Goal: Information Seeking & Learning: Compare options

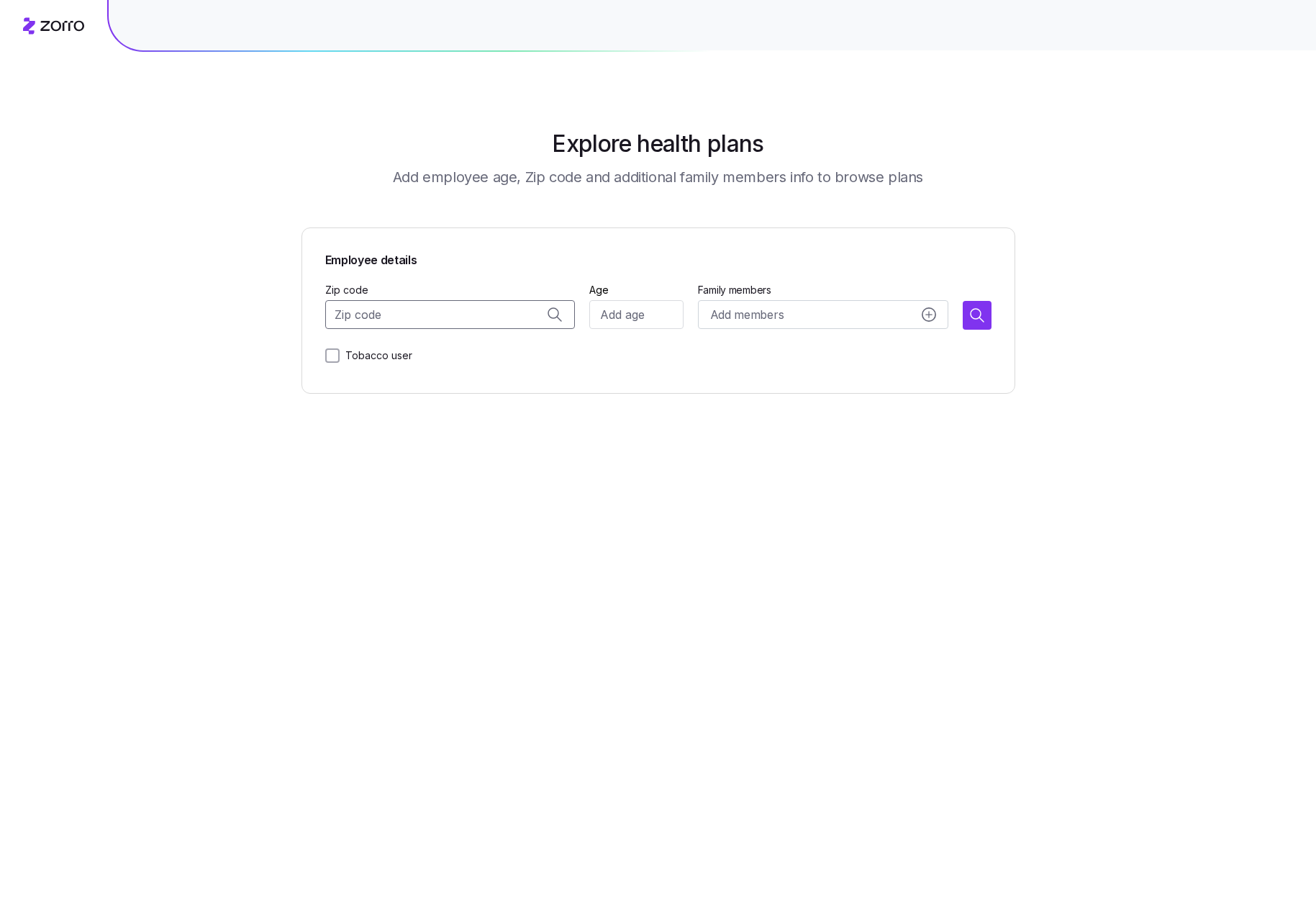
click at [377, 315] on input "Zip code" at bounding box center [451, 314] width 251 height 29
click at [473, 346] on span "[GEOGRAPHIC_DATA], [GEOGRAPHIC_DATA]" at bounding box center [465, 352] width 202 height 18
type input "[GEOGRAPHIC_DATA], [GEOGRAPHIC_DATA]"
click at [650, 314] on input "Age" at bounding box center [635, 314] width 93 height 29
type input "32"
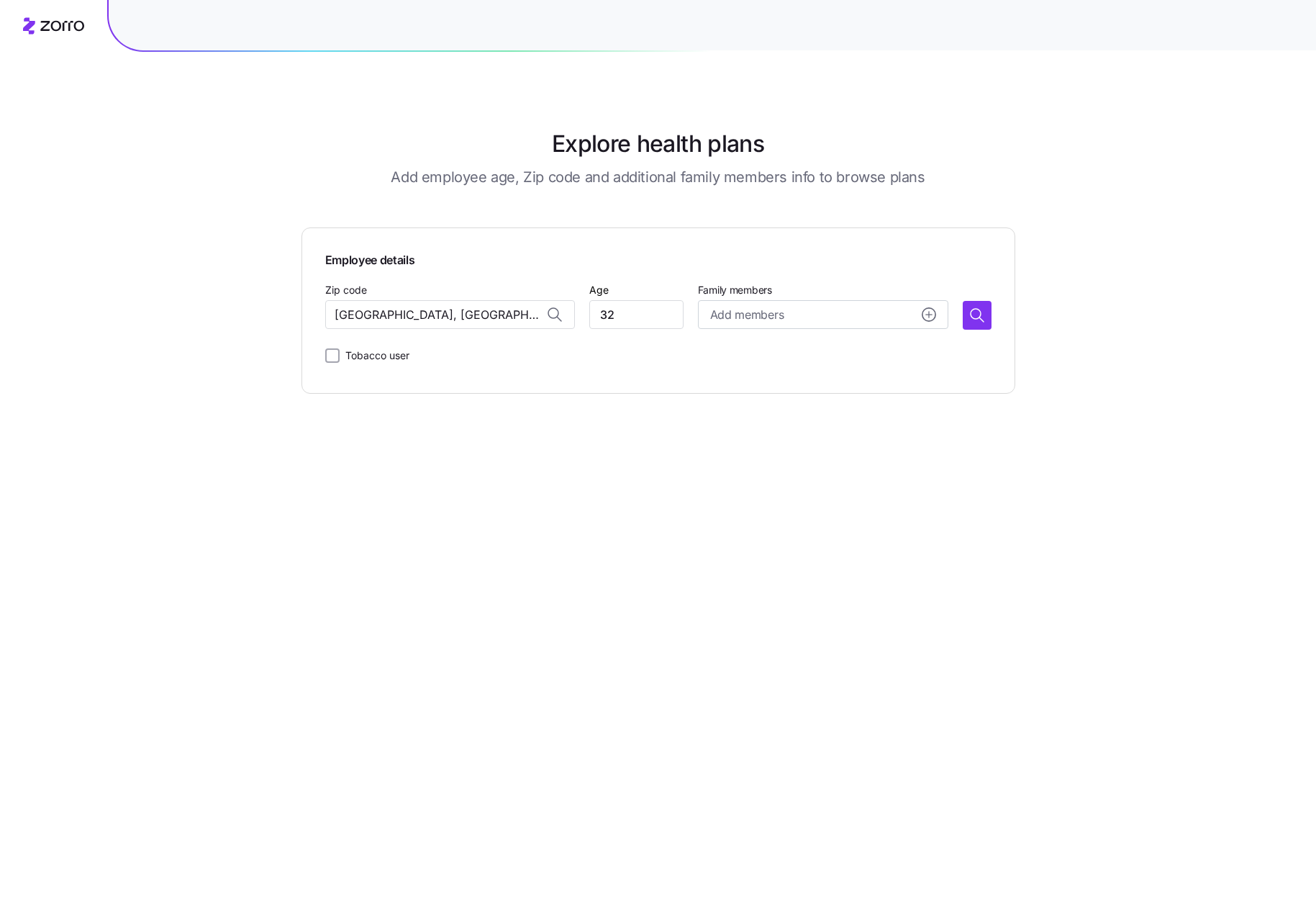
click at [755, 353] on div "Tobacco user" at bounding box center [659, 355] width 667 height 29
click at [987, 319] on button "button" at bounding box center [977, 315] width 29 height 29
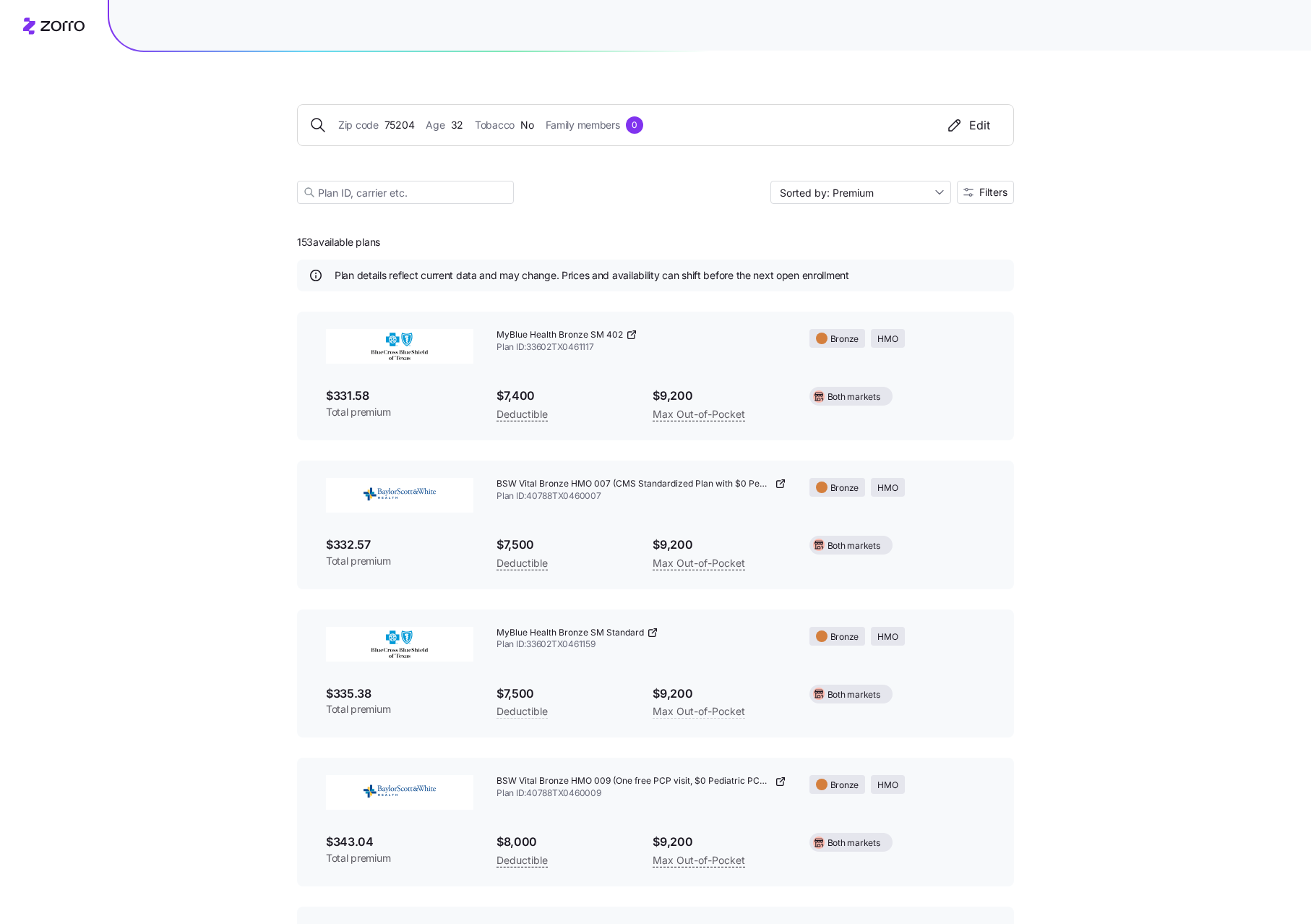
click at [979, 192] on span "Filters" at bounding box center [993, 192] width 28 height 10
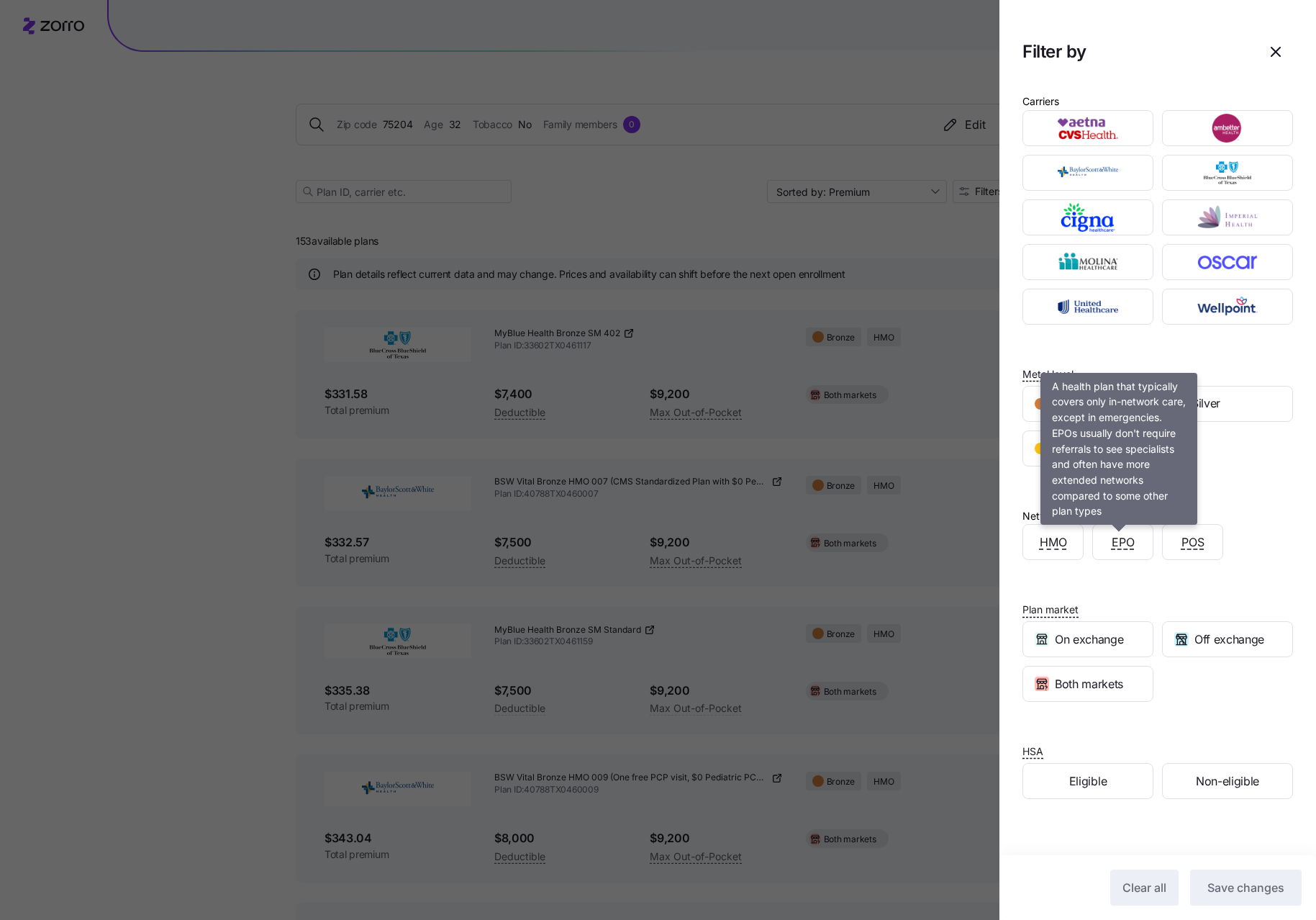
click at [1112, 544] on span "EPO" at bounding box center [1124, 542] width 23 height 18
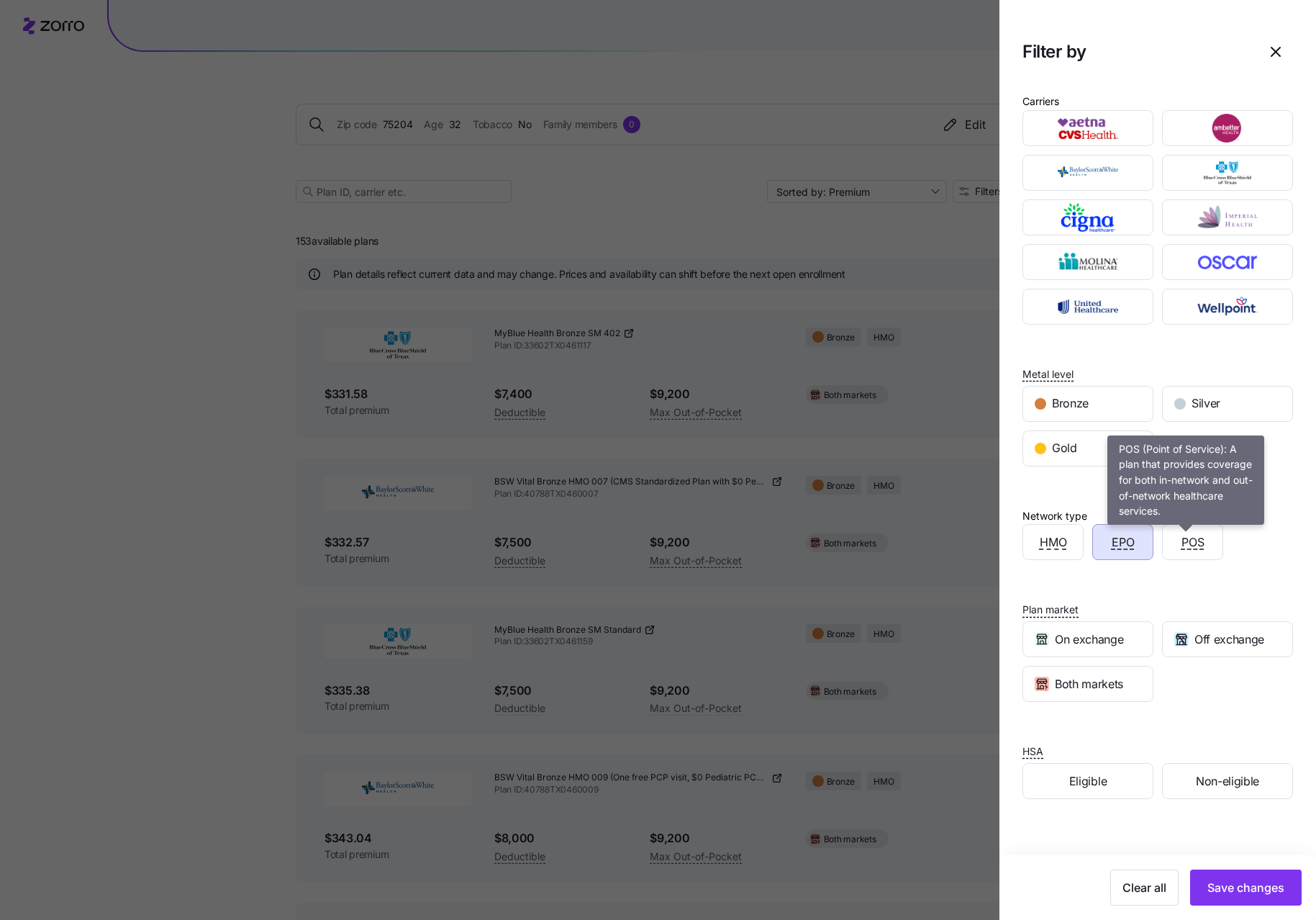
click at [1183, 538] on span "POS" at bounding box center [1193, 542] width 23 height 18
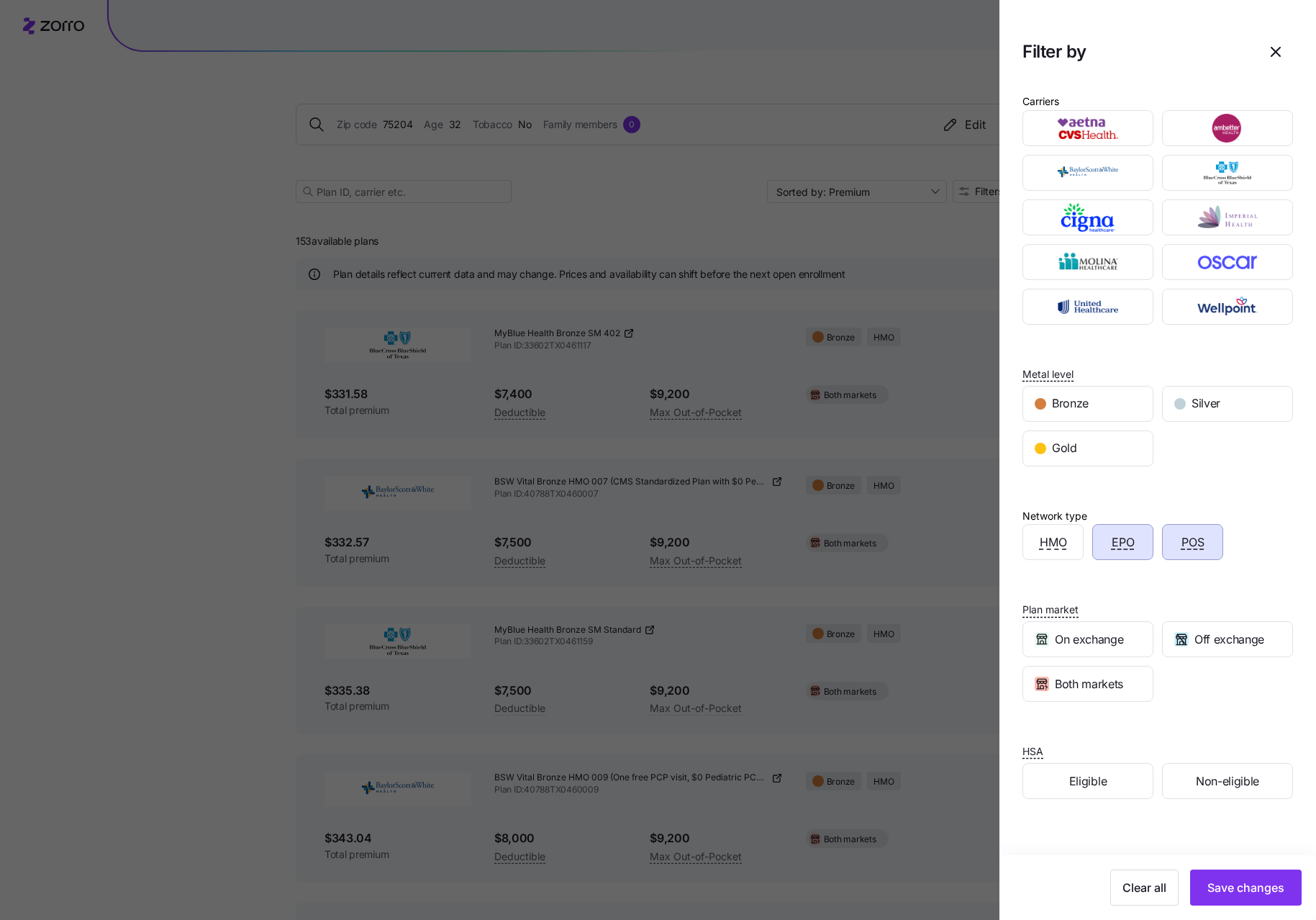
click at [1233, 881] on span "Save changes" at bounding box center [1246, 888] width 77 height 17
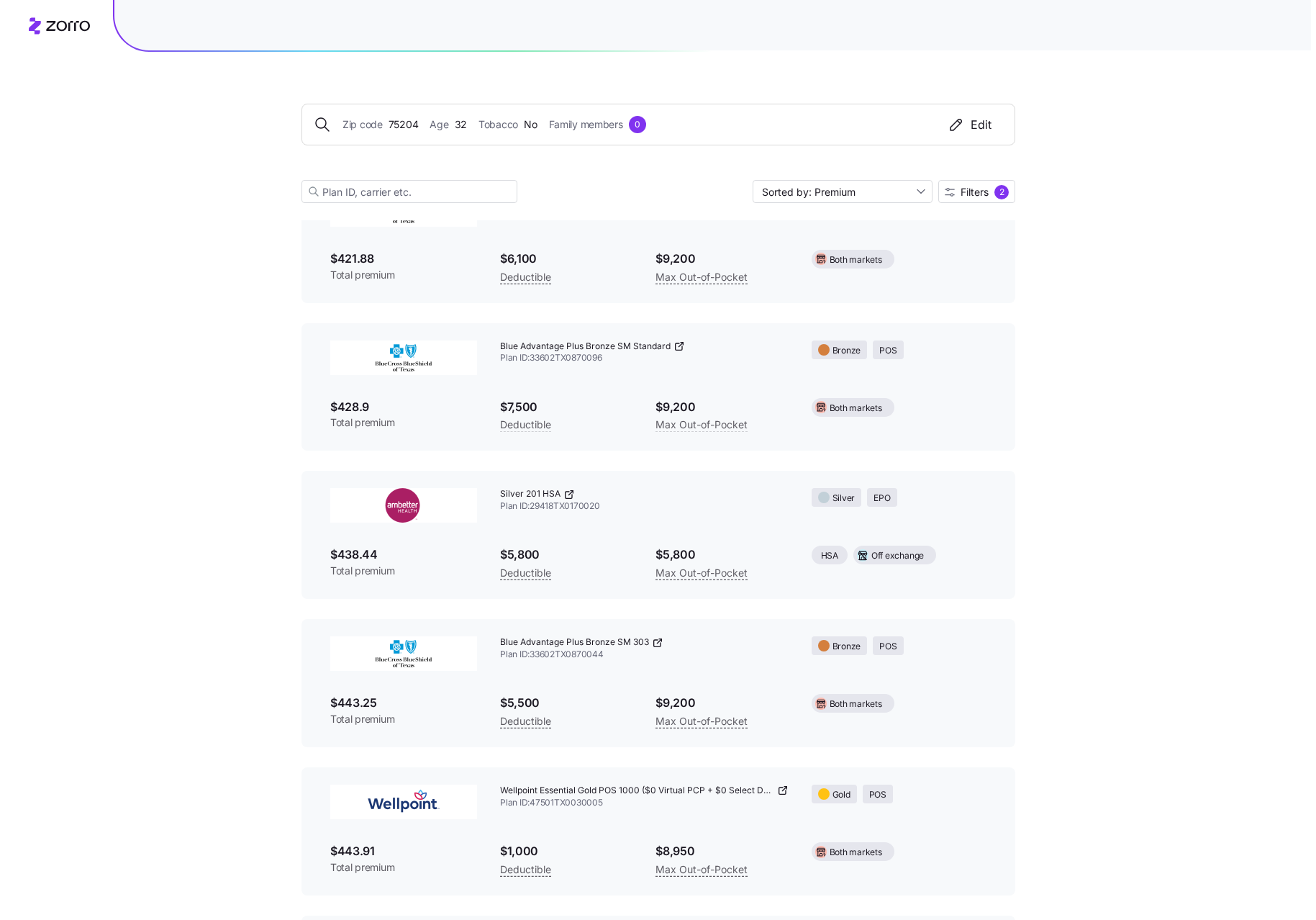
scroll to position [1008, 0]
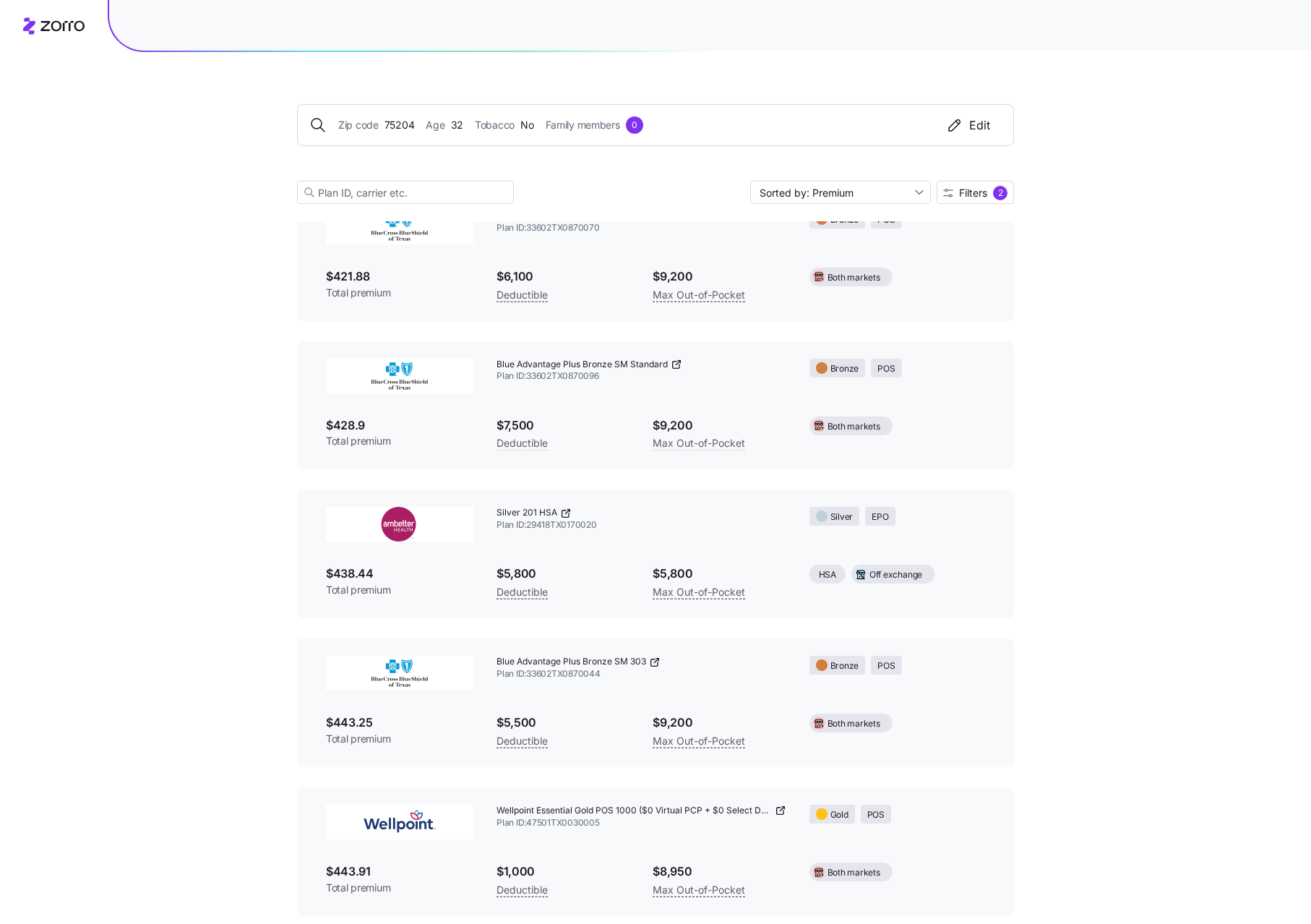
click at [954, 191] on span "Filters 2" at bounding box center [975, 193] width 65 height 15
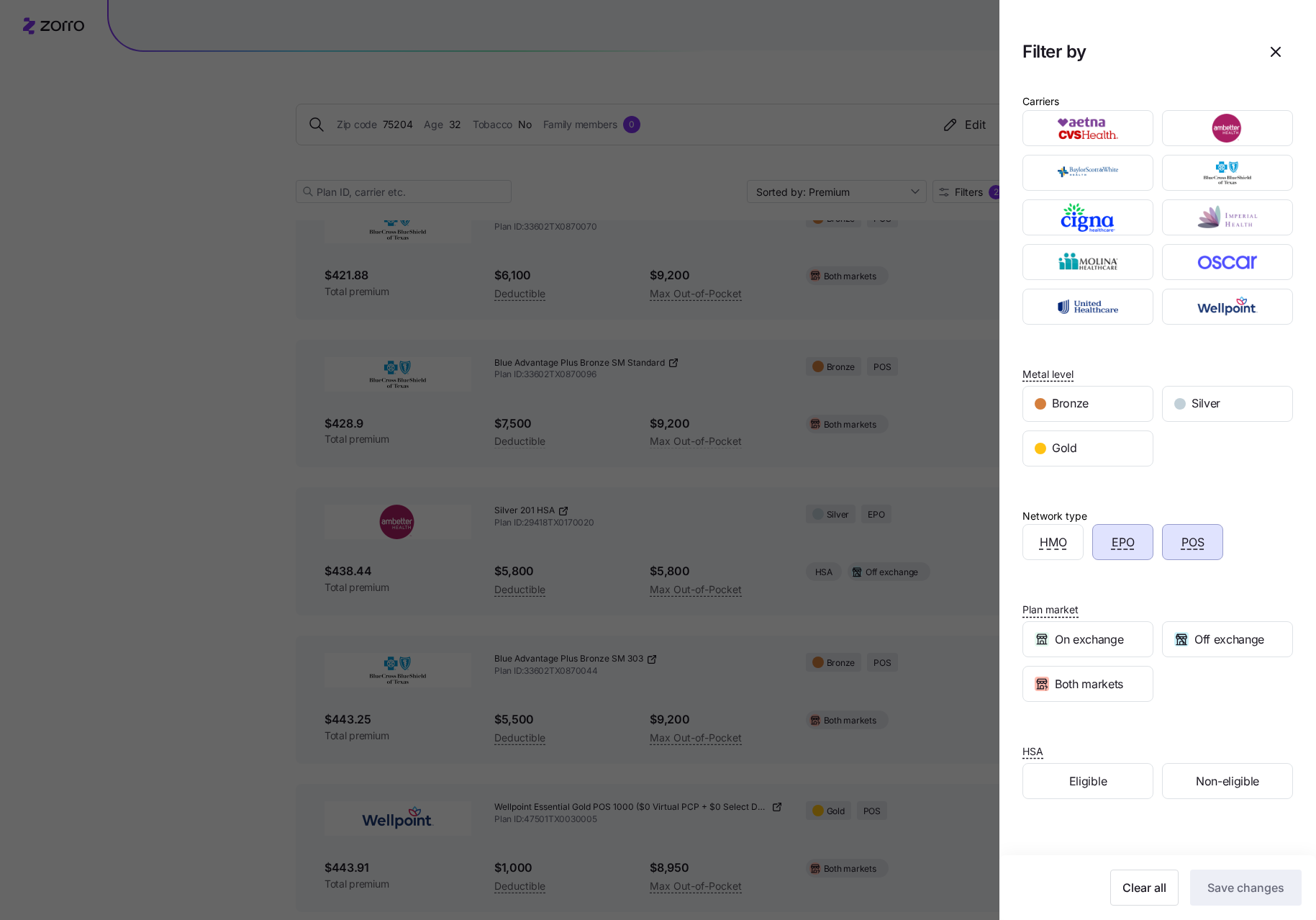
click at [1044, 552] on div "HMO" at bounding box center [1053, 542] width 60 height 35
click at [1247, 883] on span "Save changes" at bounding box center [1246, 888] width 77 height 17
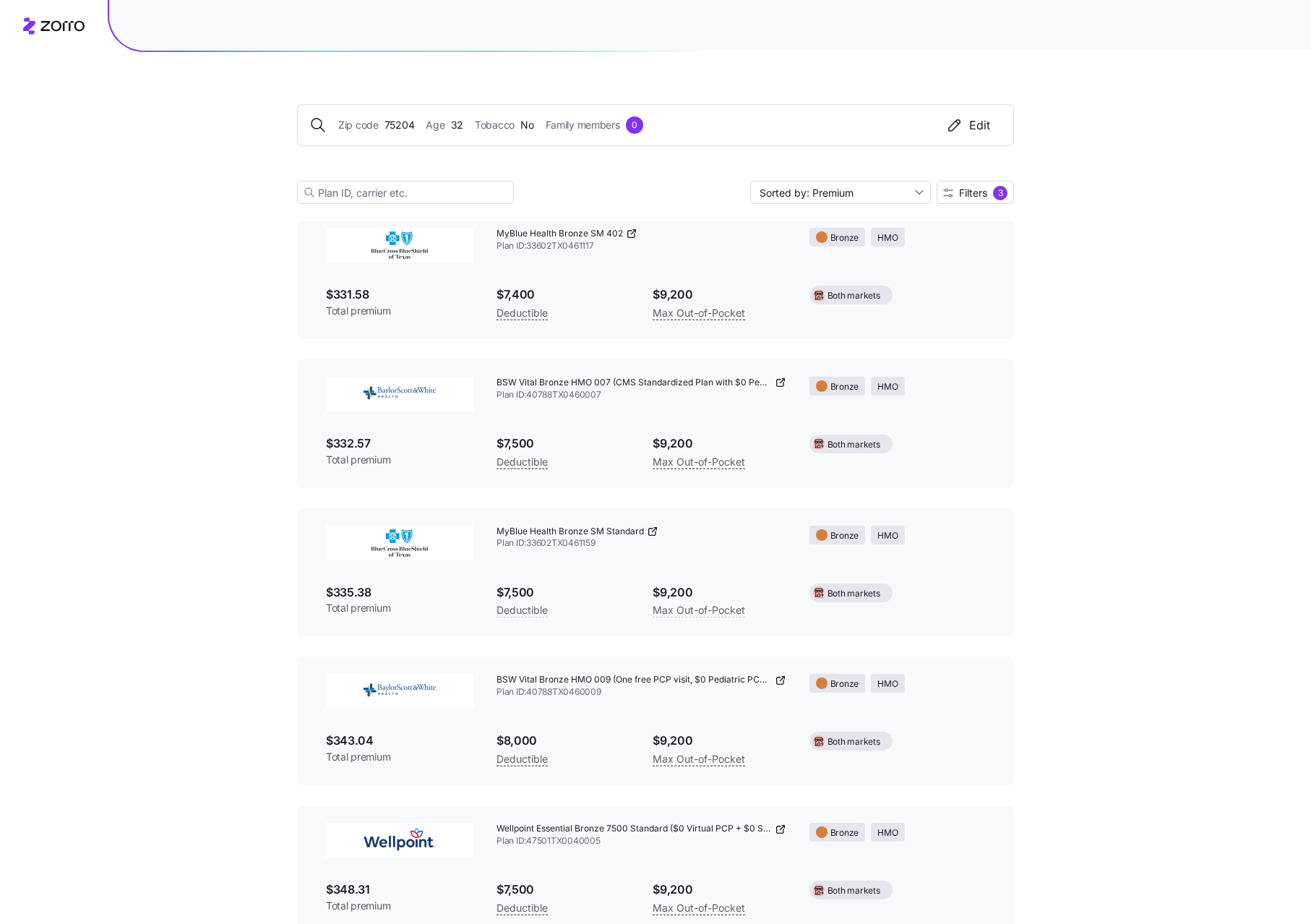
scroll to position [0, 0]
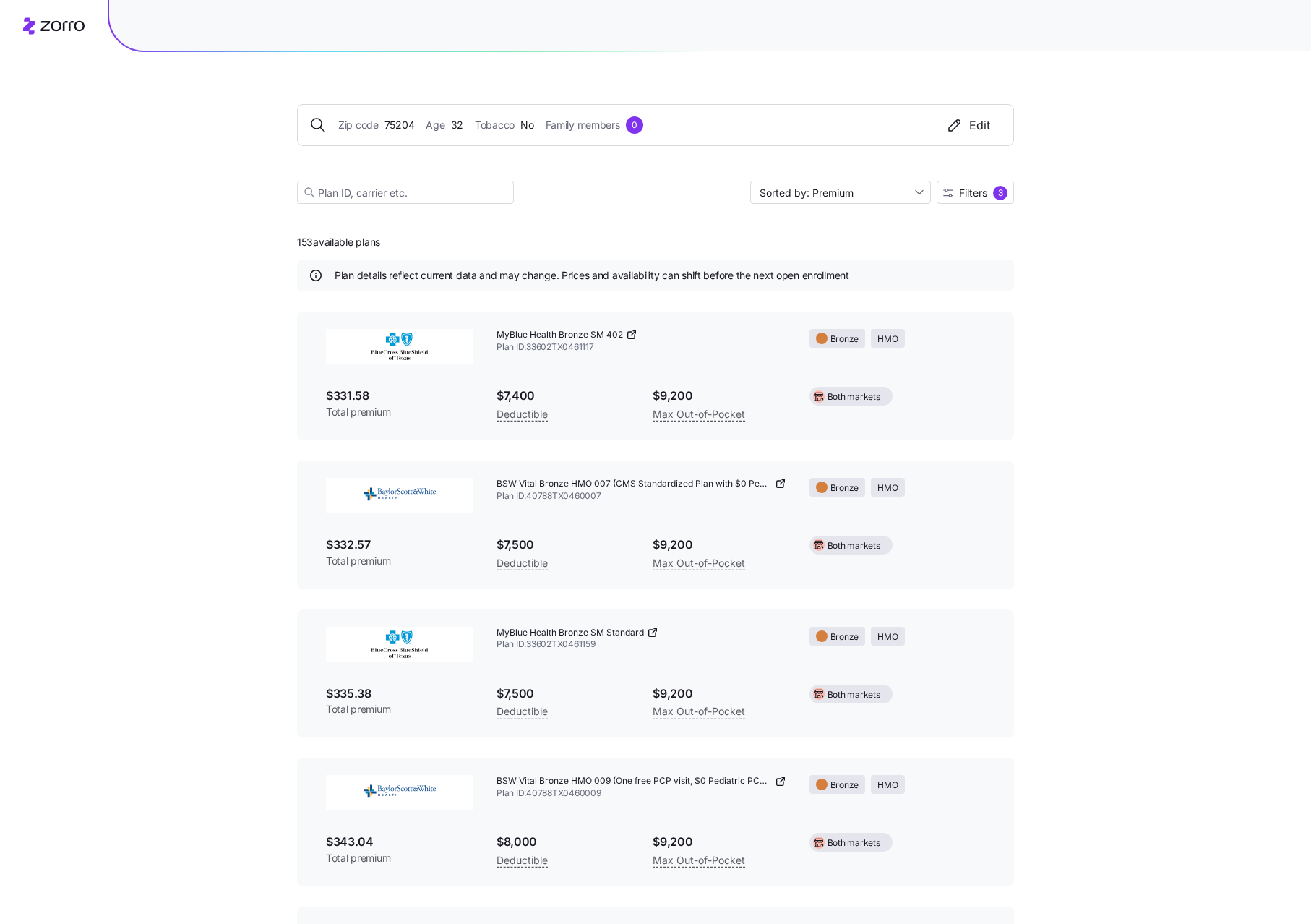
click at [391, 336] on img at bounding box center [399, 346] width 148 height 35
click at [476, 341] on div at bounding box center [399, 346] width 170 height 58
click at [391, 338] on img at bounding box center [399, 346] width 148 height 35
click at [514, 323] on div "MyBlue Health Bronze SM 402 Plan ID: 33602TX0461117" at bounding box center [642, 341] width 313 height 48
click at [517, 335] on span "MyBlue Health Bronze SM 402" at bounding box center [559, 335] width 127 height 12
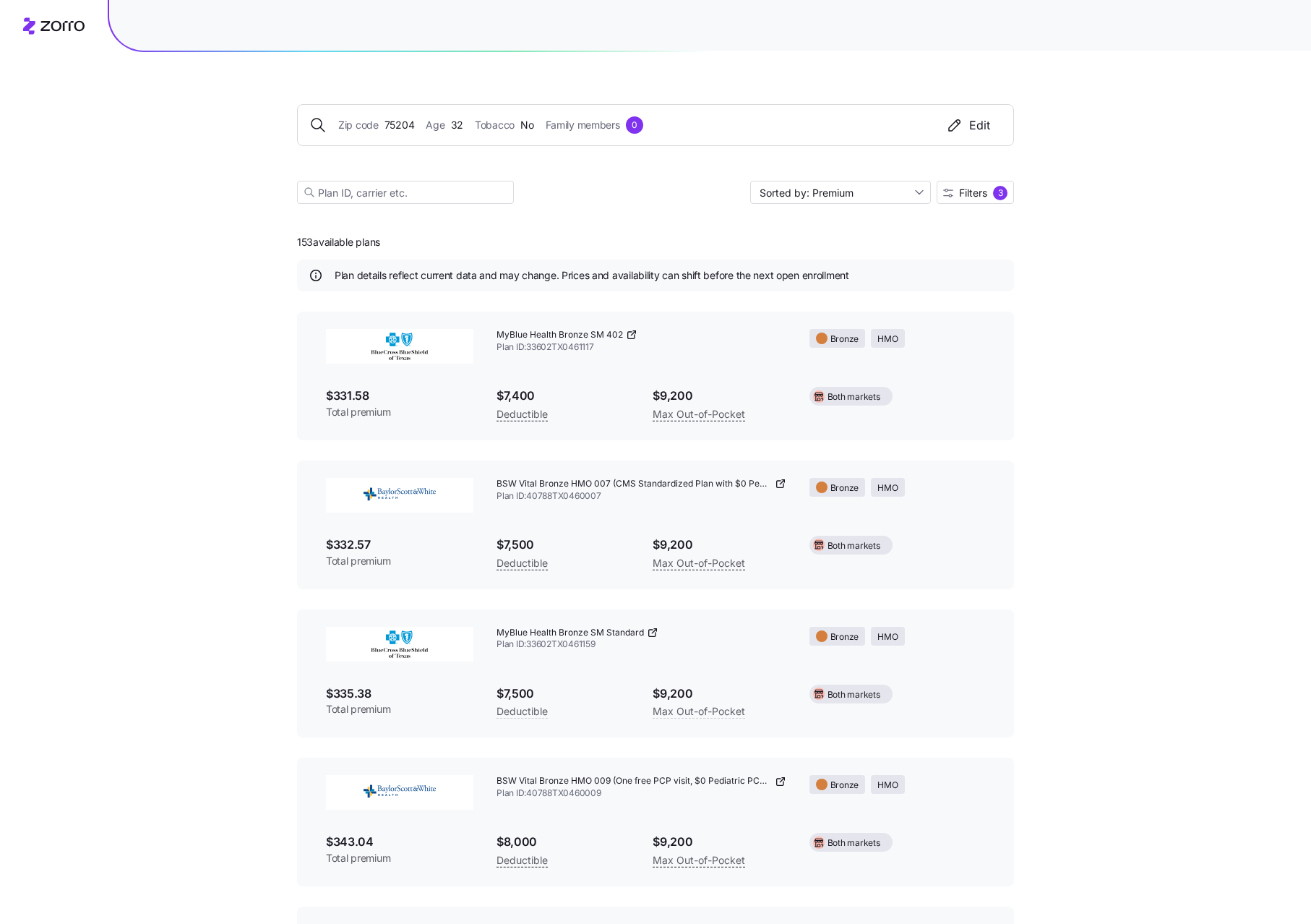
click at [630, 335] on icon at bounding box center [631, 334] width 11 height 11
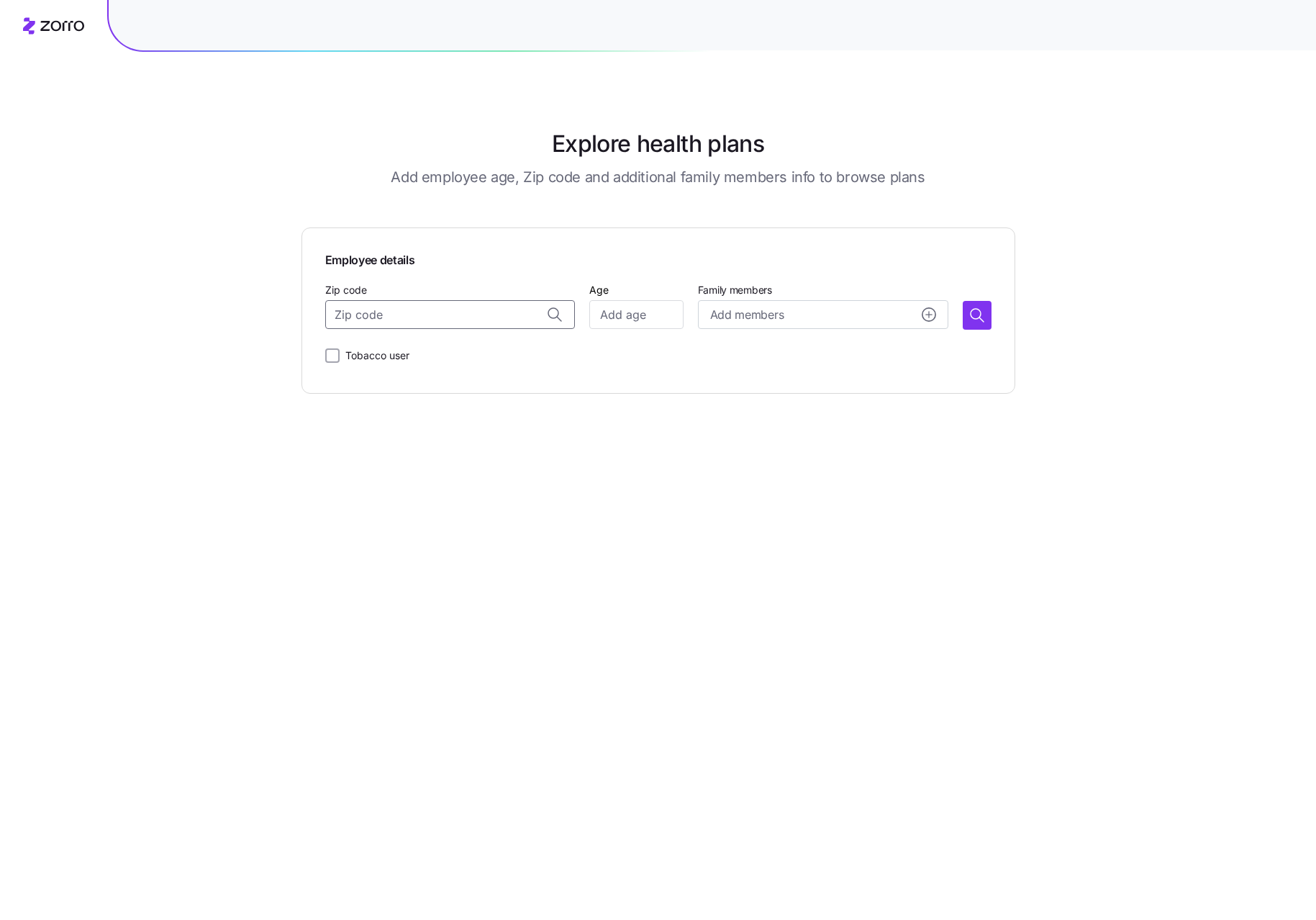
click at [463, 317] on input "Zip code" at bounding box center [451, 314] width 251 height 29
type input "75204"
click at [624, 306] on input "Age" at bounding box center [635, 314] width 93 height 29
type input "32"
click at [979, 312] on icon "button" at bounding box center [977, 315] width 17 height 17
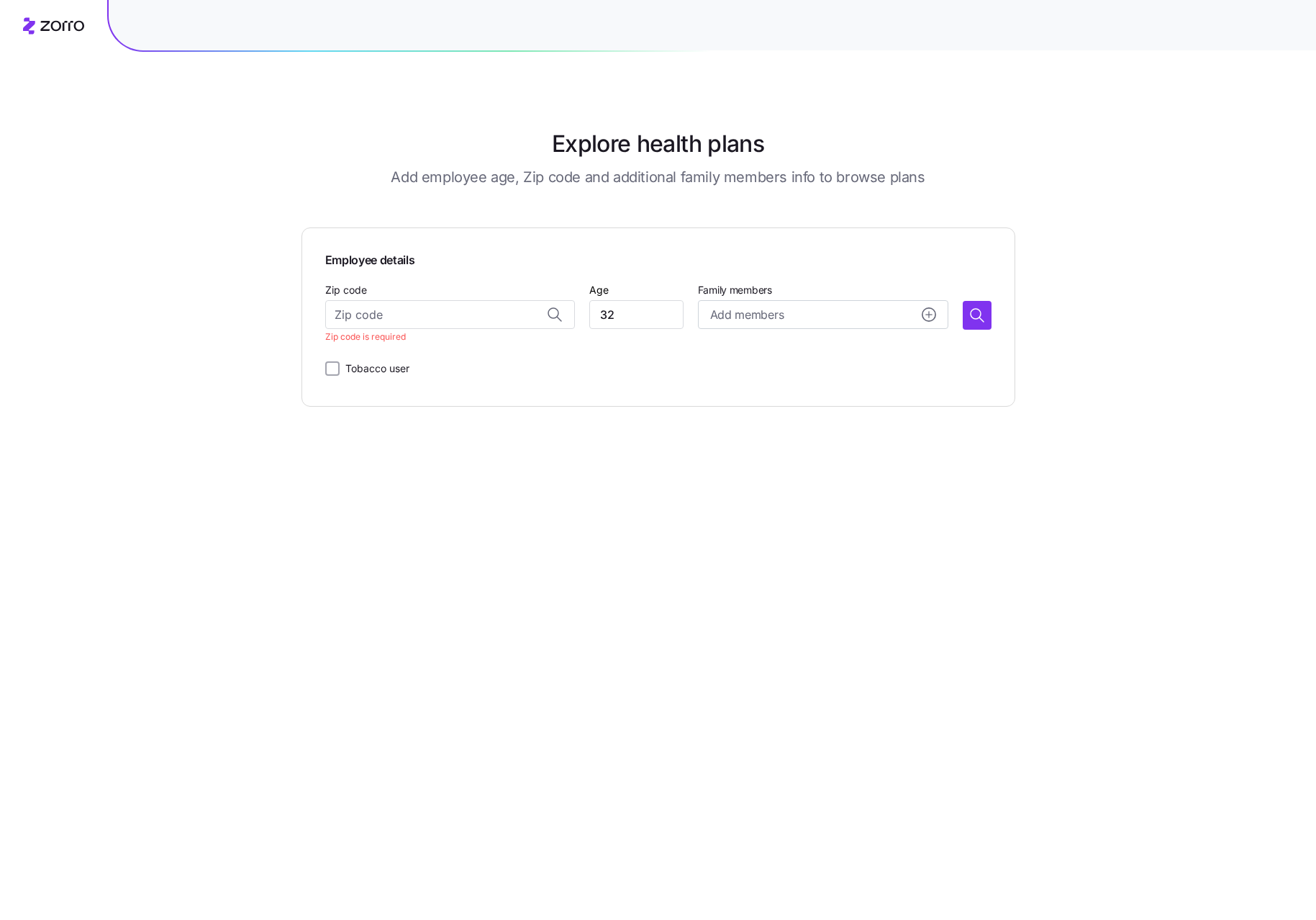
click at [431, 318] on input "Zip code" at bounding box center [451, 314] width 251 height 29
click at [445, 365] on div "[GEOGRAPHIC_DATA], [GEOGRAPHIC_DATA]" at bounding box center [467, 353] width 225 height 30
type input "[GEOGRAPHIC_DATA], [GEOGRAPHIC_DATA]"
click at [969, 310] on icon "button" at bounding box center [977, 315] width 17 height 17
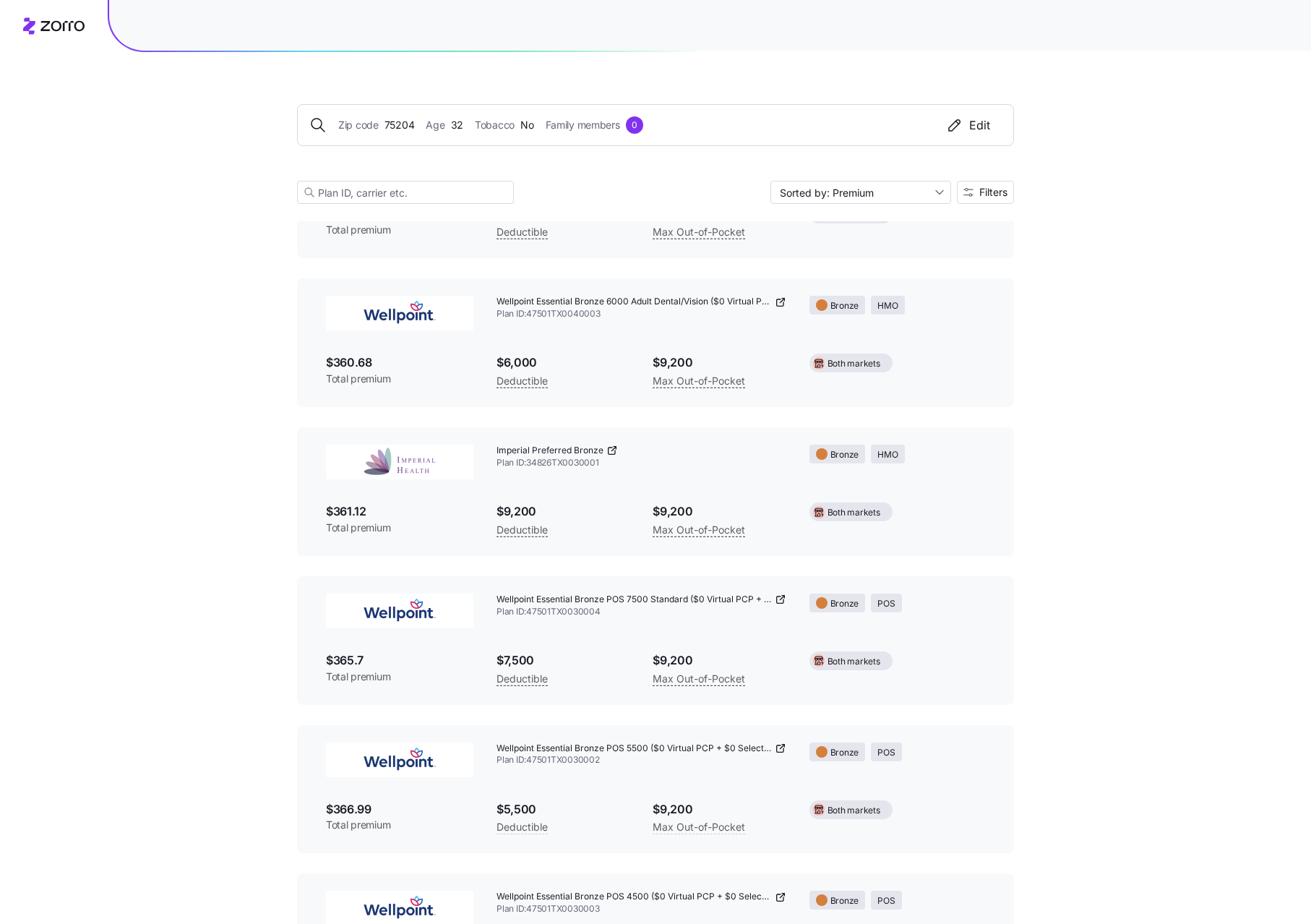
scroll to position [1373, 0]
click at [779, 601] on icon at bounding box center [780, 597] width 11 height 11
